Goal: Information Seeking & Learning: Find contact information

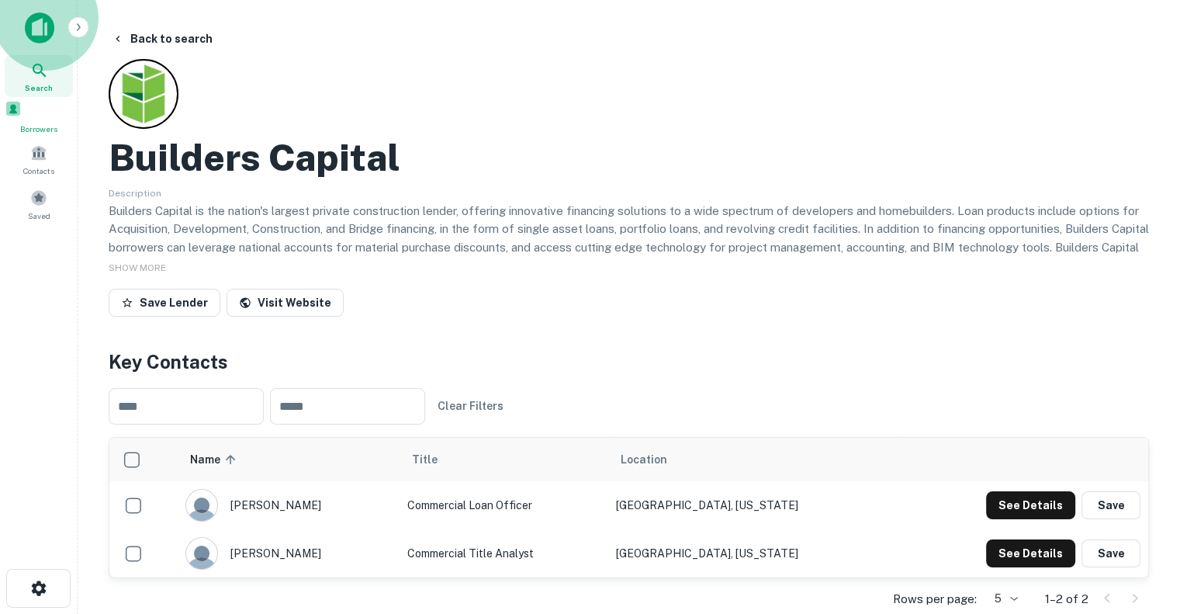
click at [50, 117] on div "Borrowers" at bounding box center [39, 117] width 68 height 35
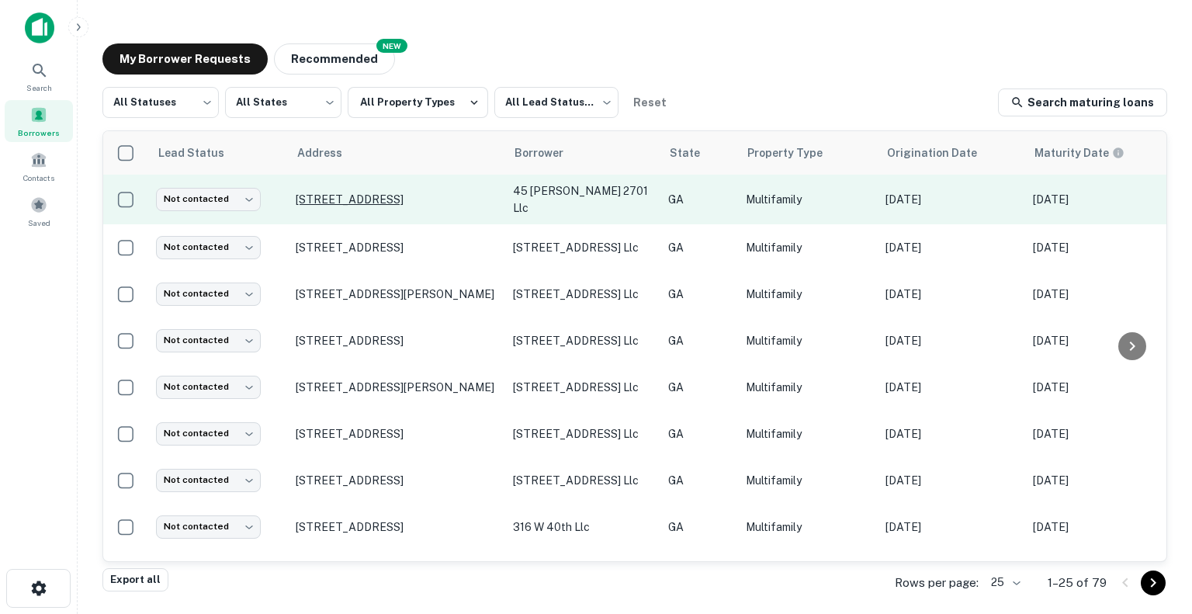
click at [440, 201] on p "[STREET_ADDRESS]" at bounding box center [397, 199] width 202 height 14
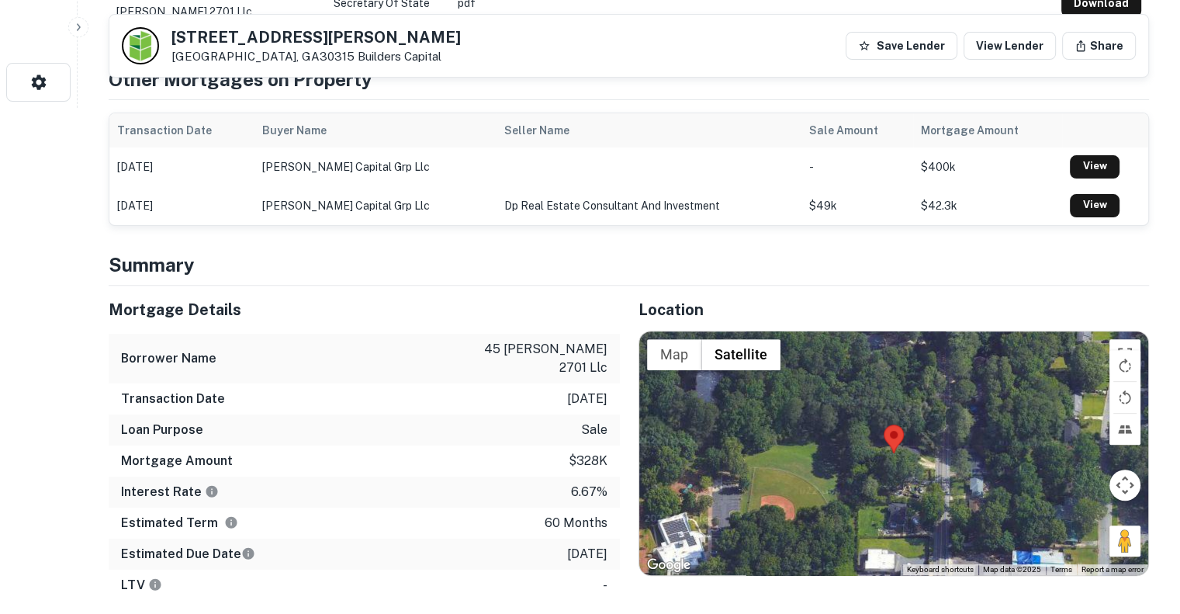
scroll to position [509, 0]
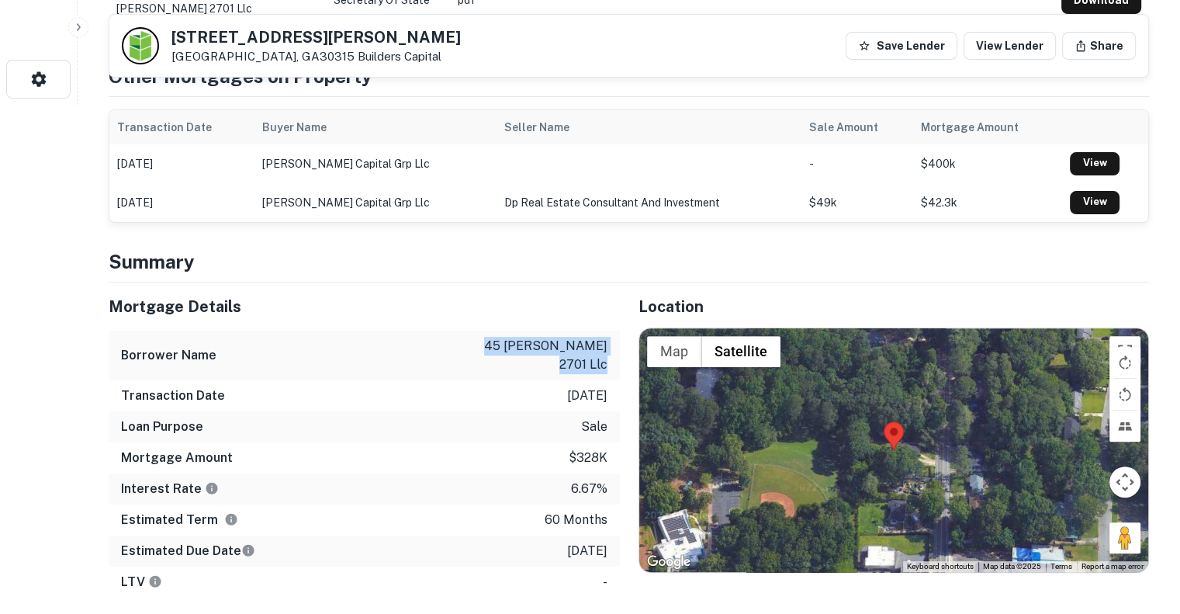
drag, startPoint x: 453, startPoint y: 343, endPoint x: 612, endPoint y: 341, distance: 158.3
click at [612, 341] on div "Borrower Name 45 [PERSON_NAME] 2701 llc" at bounding box center [364, 356] width 511 height 50
click at [476, 344] on p "45 [PERSON_NAME] 2701 llc" at bounding box center [538, 355] width 140 height 37
drag, startPoint x: 466, startPoint y: 343, endPoint x: 608, endPoint y: 341, distance: 141.2
click at [608, 341] on div "Borrower Name 45 [PERSON_NAME] 2701 llc" at bounding box center [364, 356] width 511 height 50
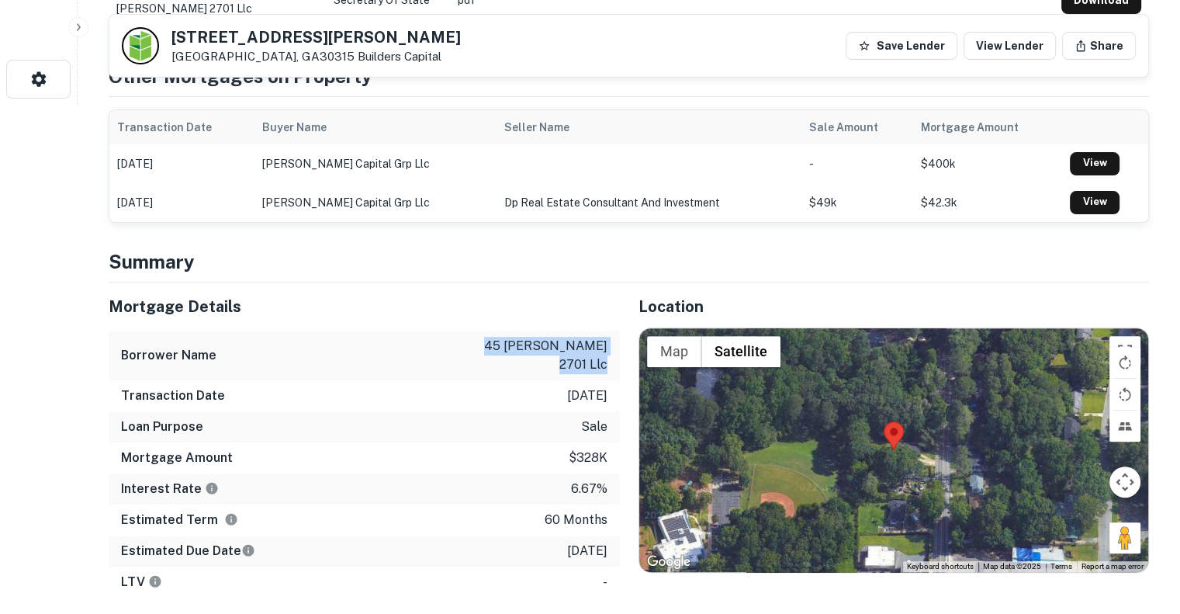
copy p "45 [PERSON_NAME] 2701 llc"
click at [487, 282] on div "Mortgage Details" at bounding box center [364, 306] width 511 height 48
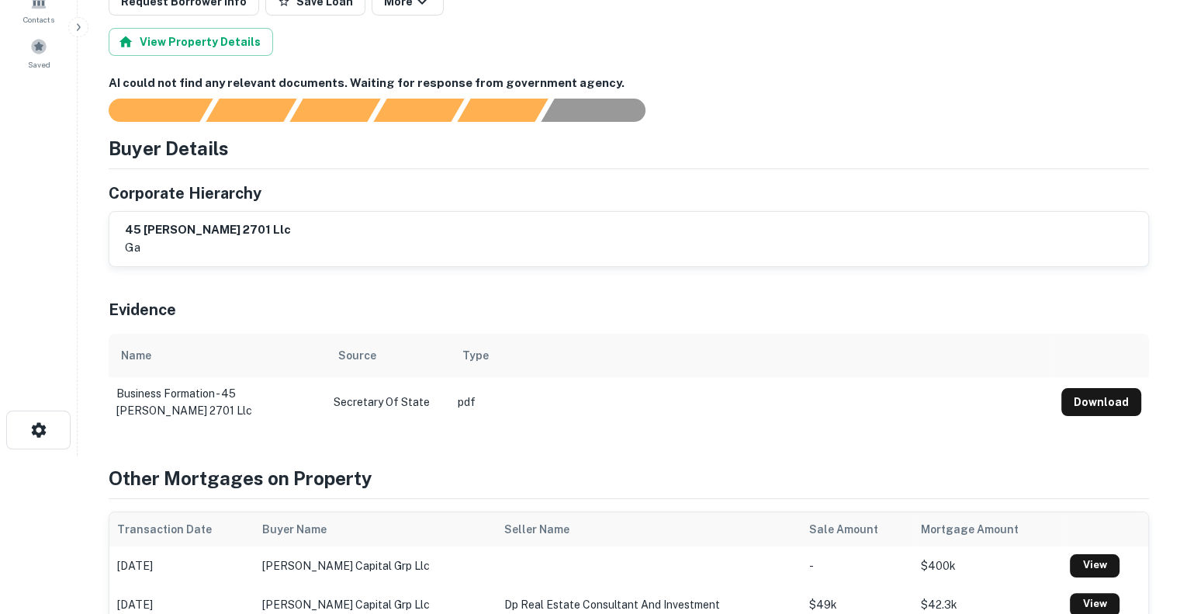
scroll to position [0, 0]
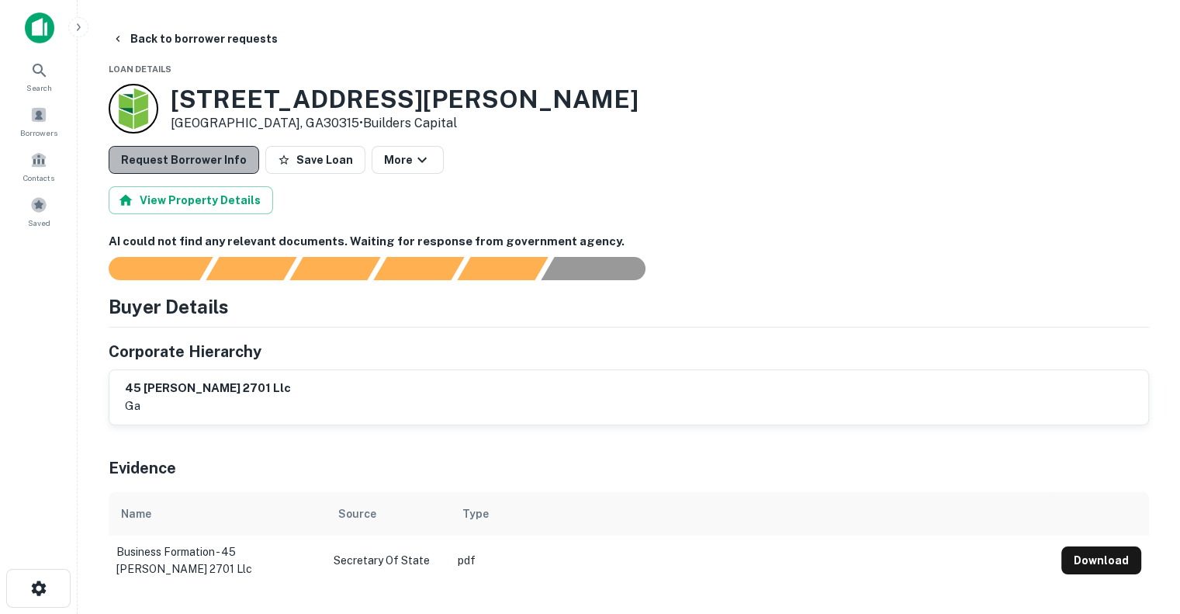
click at [210, 170] on button "Request Borrower Info" at bounding box center [184, 160] width 151 height 28
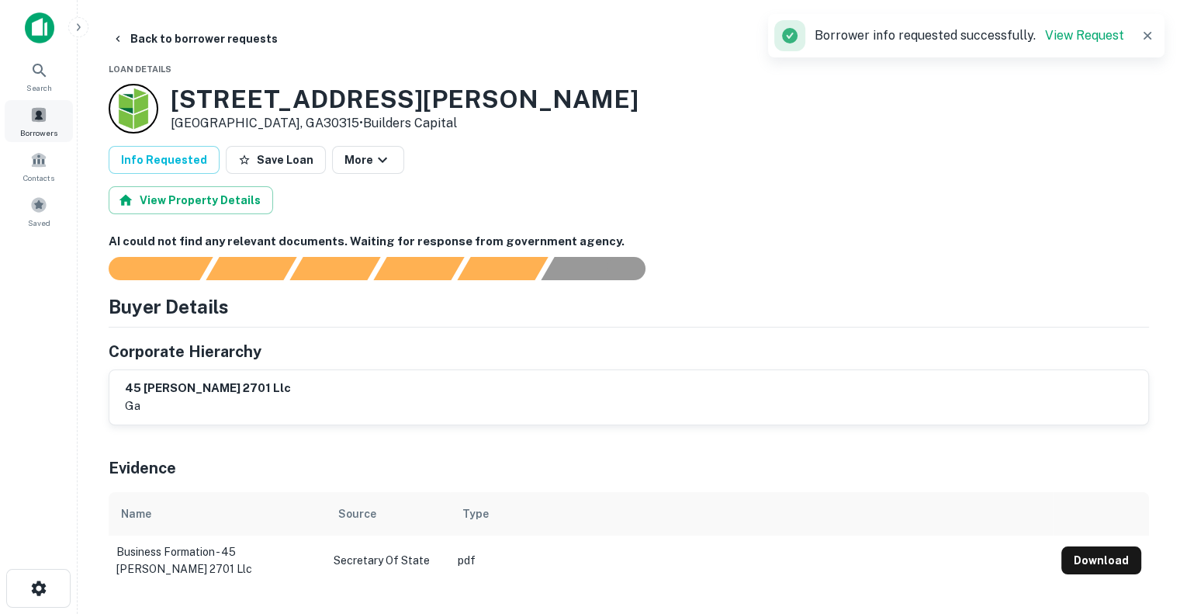
click at [42, 103] on div "Borrowers" at bounding box center [39, 121] width 68 height 42
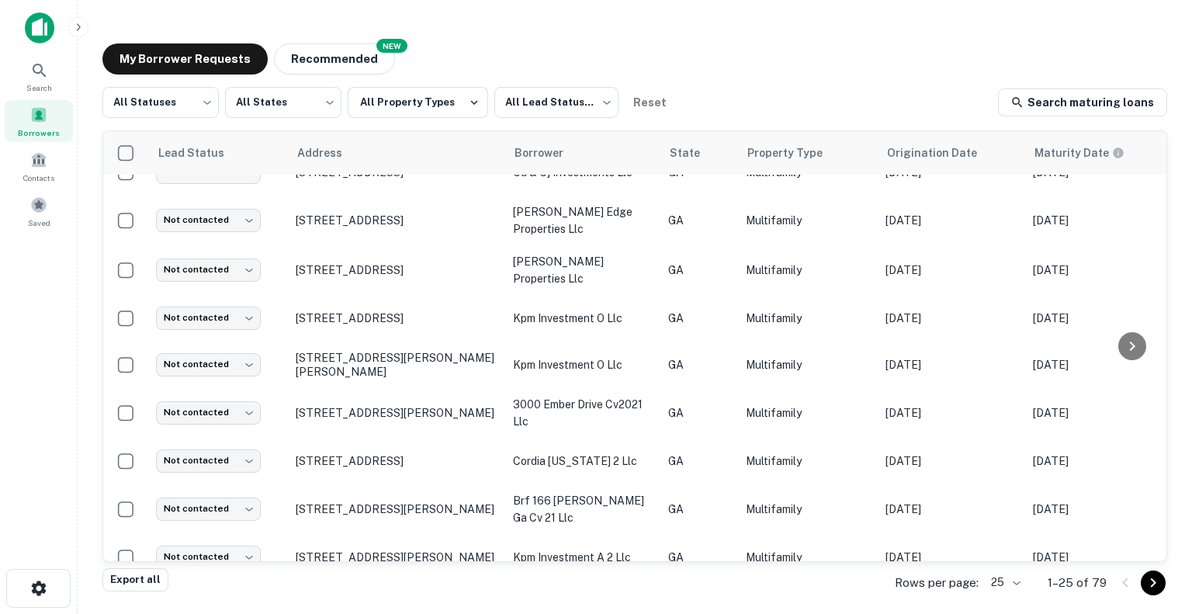
scroll to position [810, 0]
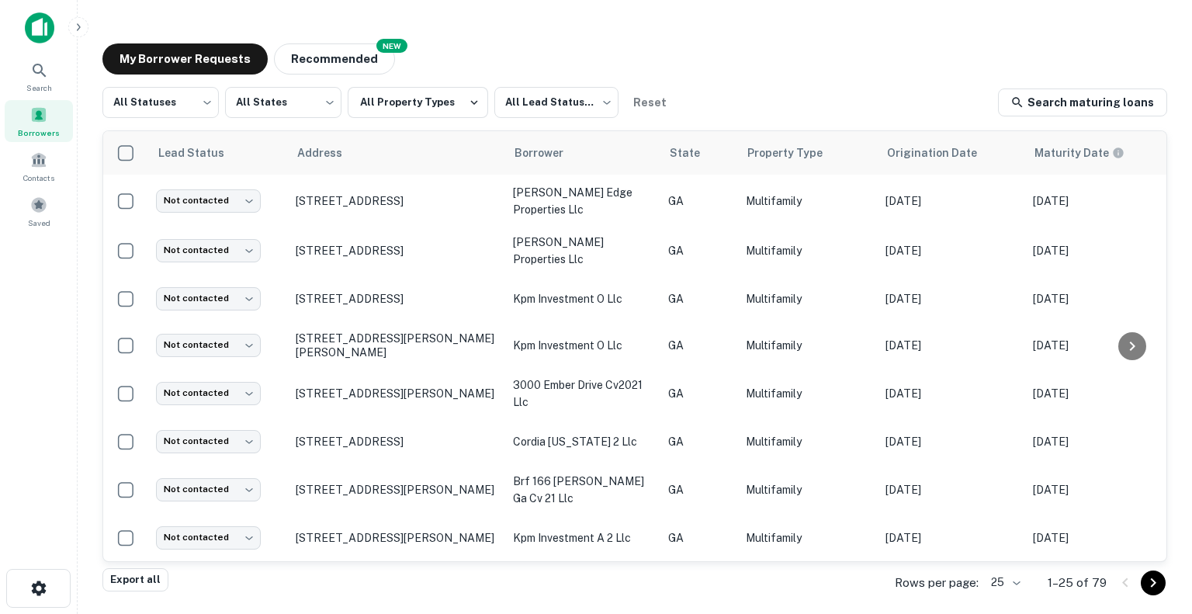
click at [1166, 592] on div "Rows per page: 25 ** 1–25 of 79" at bounding box center [1021, 583] width 291 height 42
click at [1154, 583] on icon "Go to next page" at bounding box center [1153, 581] width 5 height 9
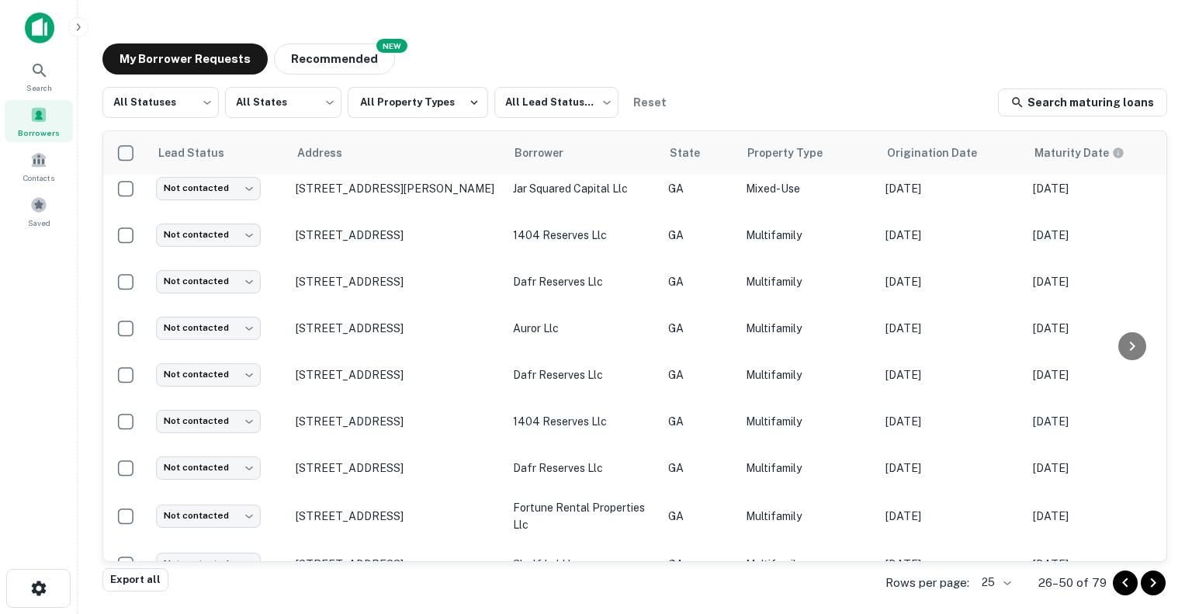
scroll to position [807, 0]
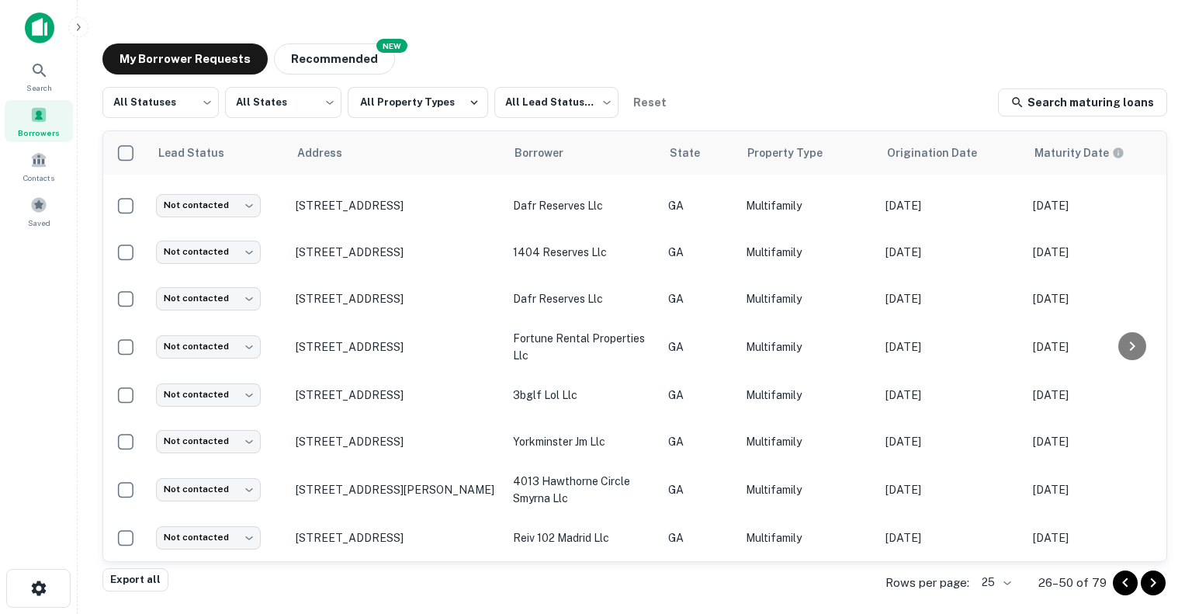
click at [1152, 586] on icon "Go to next page" at bounding box center [1153, 581] width 5 height 9
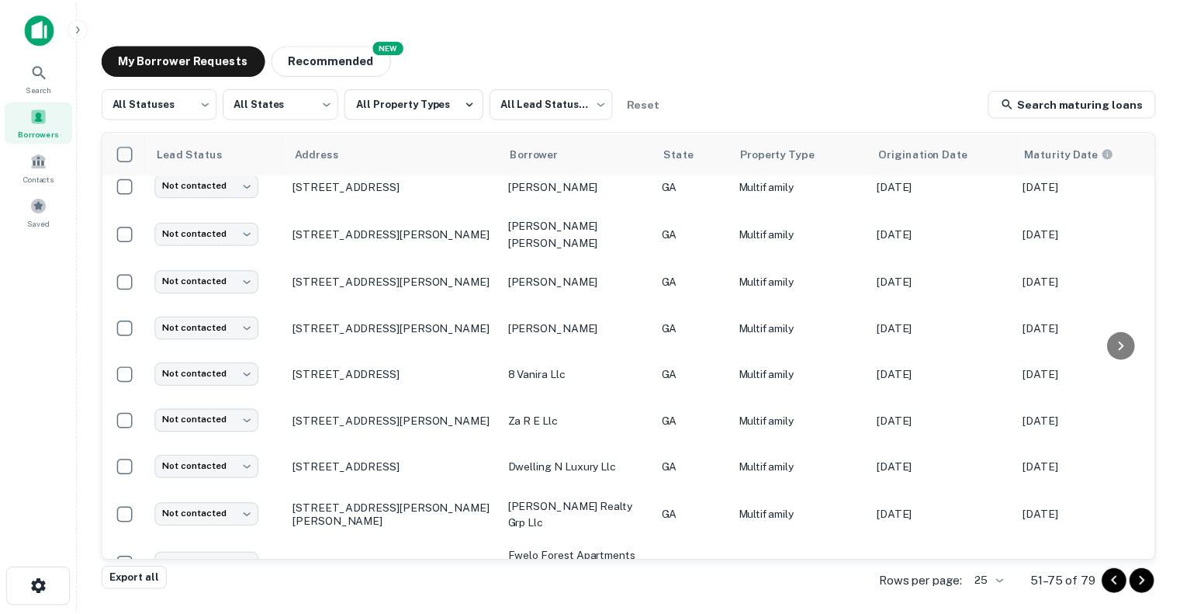
scroll to position [810, 0]
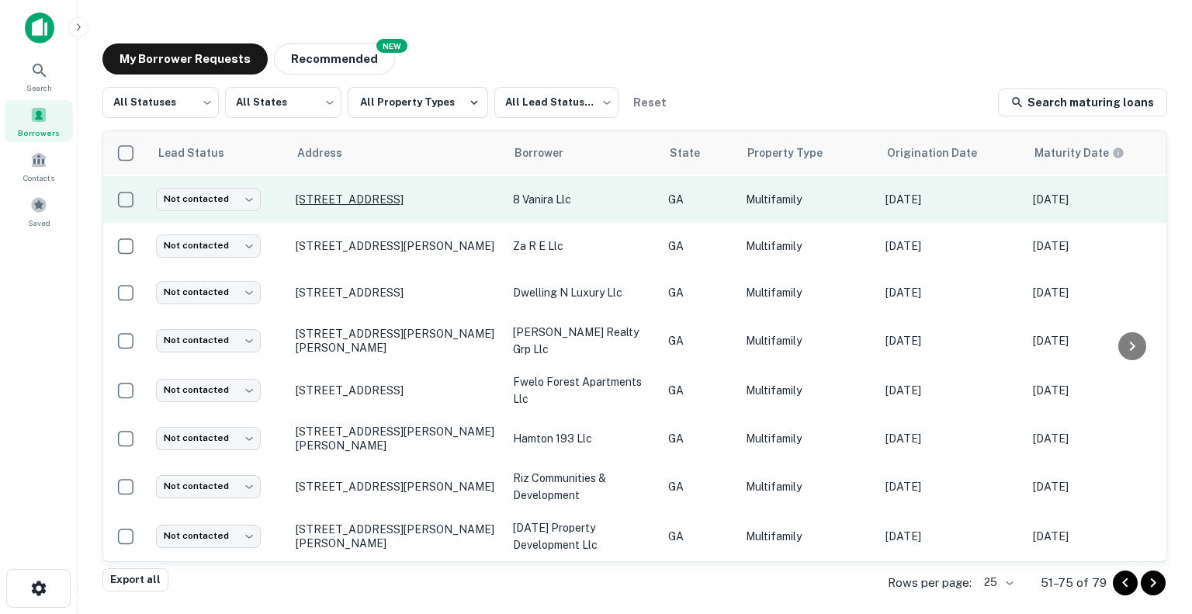
click at [362, 192] on p "[STREET_ADDRESS]" at bounding box center [397, 199] width 202 height 14
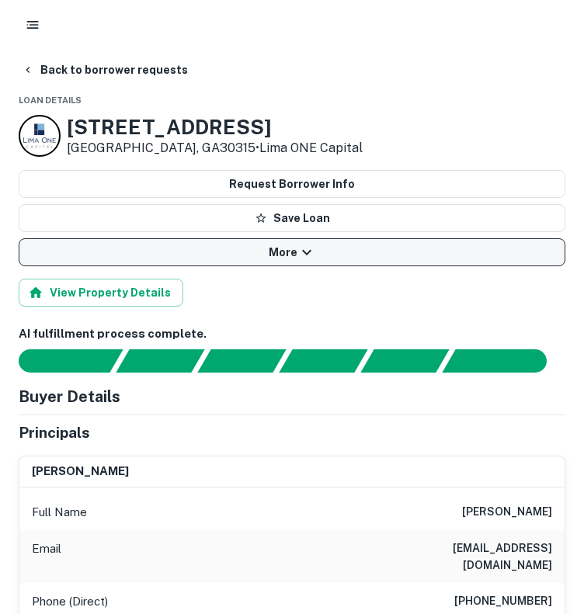
click at [310, 254] on icon "button" at bounding box center [306, 252] width 19 height 19
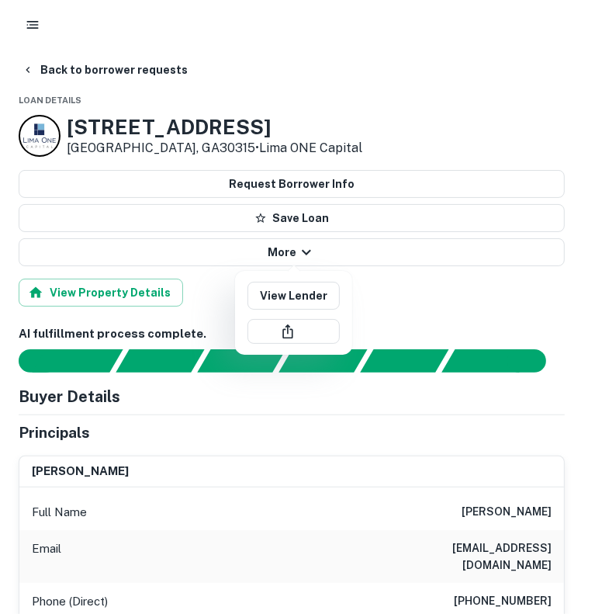
click at [464, 117] on div at bounding box center [297, 307] width 595 height 614
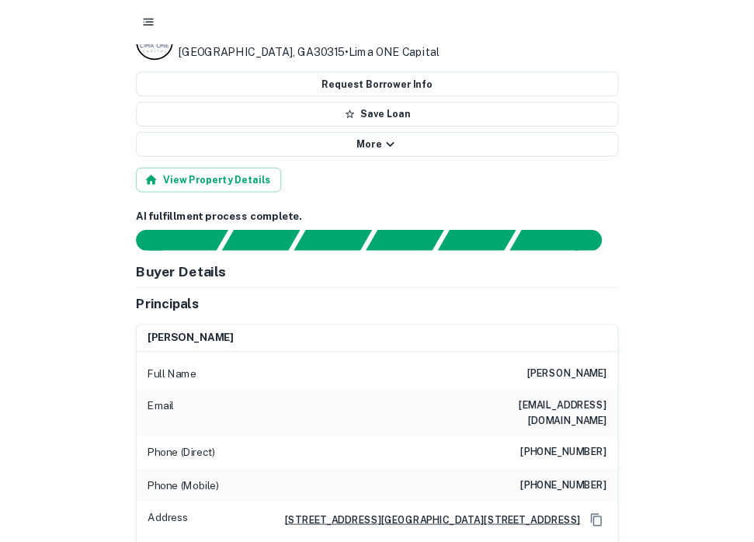
scroll to position [130, 0]
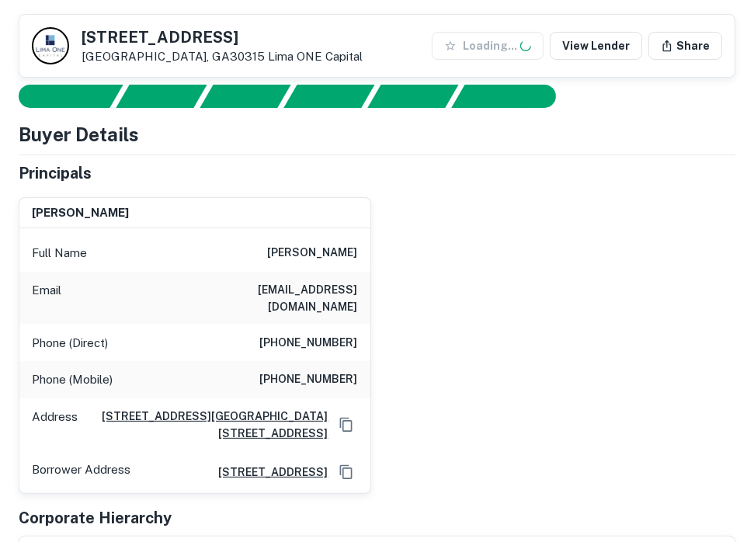
scroll to position [191, 0]
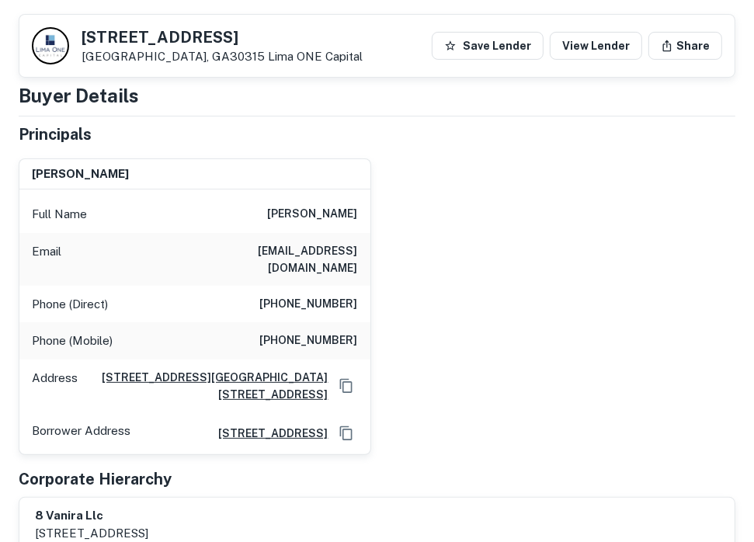
click at [273, 331] on h6 "(714) 813-7070" at bounding box center [309, 340] width 98 height 19
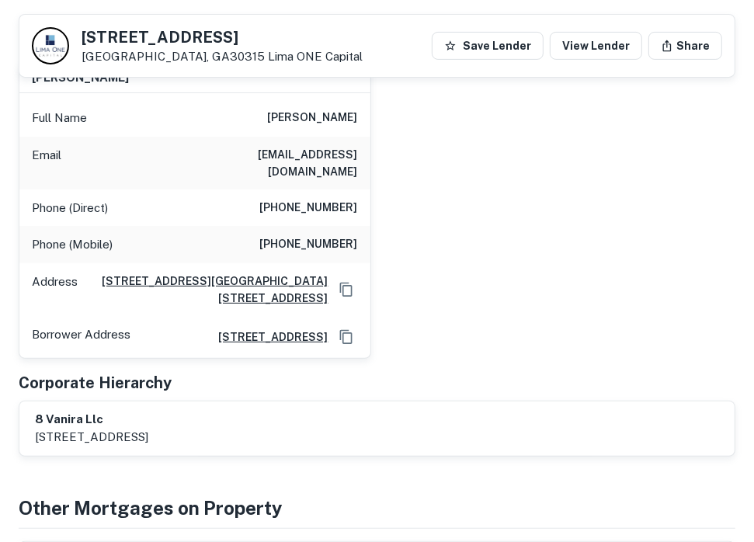
scroll to position [288, 0]
click at [371, 269] on div "damien scott Full Name damien scott Email blaze_bodyboardz@yahoo.com Phone (Dir…" at bounding box center [370, 203] width 729 height 309
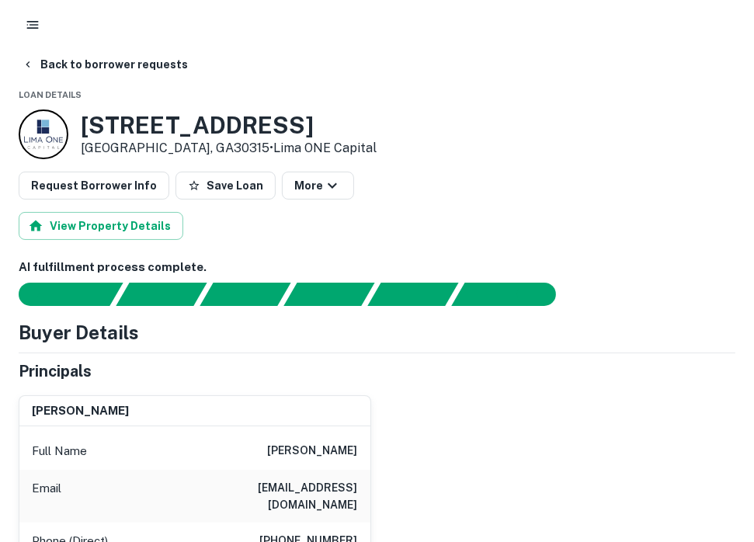
scroll to position [2, 0]
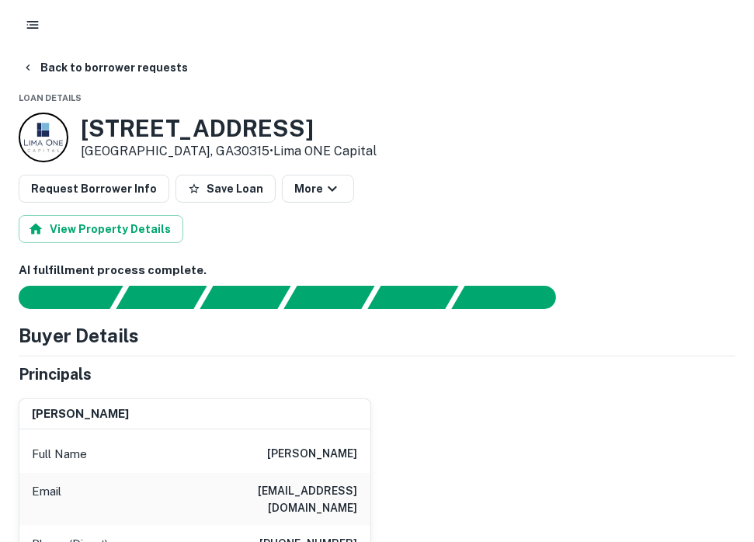
click at [447, 143] on div "8 VANIRA AVE SE Atlanta, GA30315 • Lima ONE Capital" at bounding box center [377, 138] width 716 height 50
